Goal: Task Accomplishment & Management: Complete application form

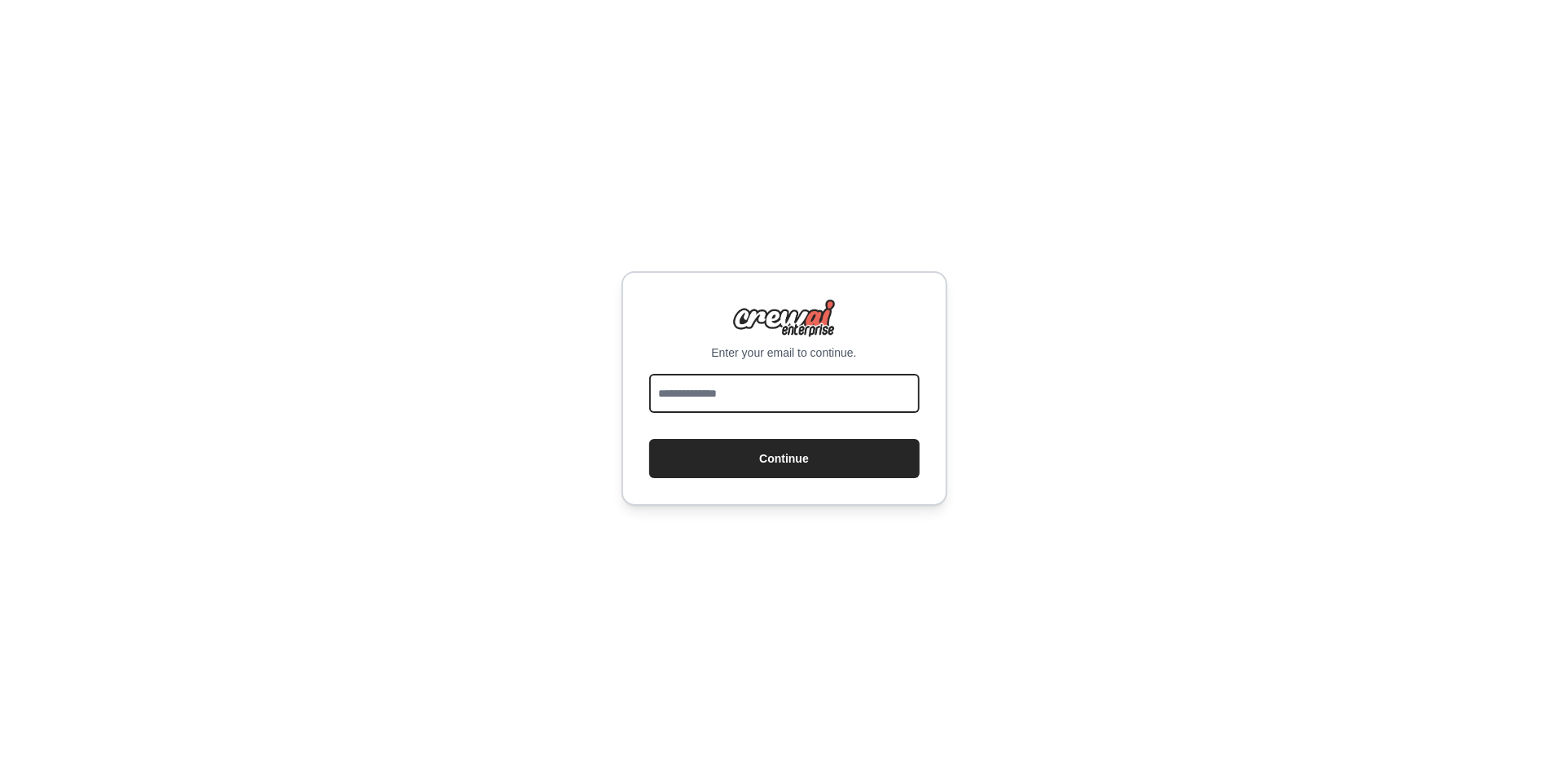
click at [802, 395] on input "email" at bounding box center [784, 393] width 270 height 39
